Goal: Information Seeking & Learning: Find specific fact

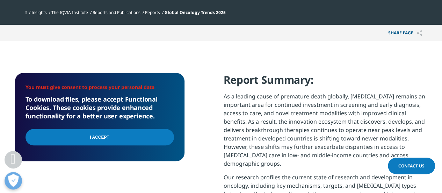
scroll to position [234, 0]
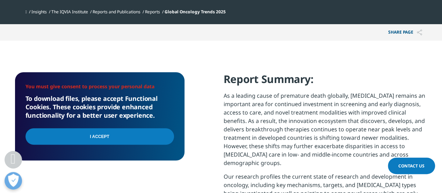
click at [103, 142] on input "I Accept" at bounding box center [100, 136] width 149 height 16
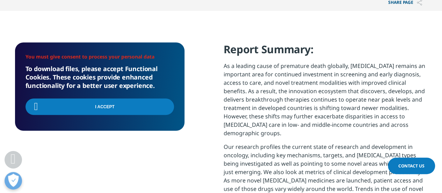
scroll to position [264, 0]
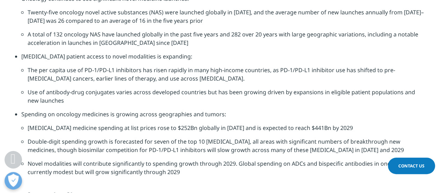
scroll to position [857, 0]
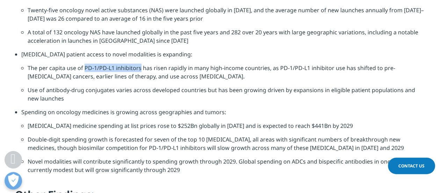
drag, startPoint x: 84, startPoint y: 64, endPoint x: 140, endPoint y: 65, distance: 56.0
click at [140, 65] on li "The per capita use of PD-1/PD-L1 inhibitors has risen rapidly in many high-inco…" at bounding box center [228, 75] width 400 height 22
copy li "PD-1/PD-L1 inhibitors"
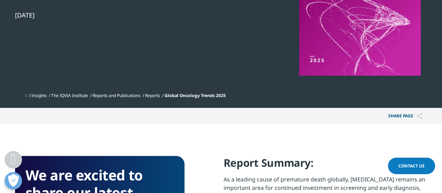
scroll to position [149, 0]
